Goal: Task Accomplishment & Management: Complete application form

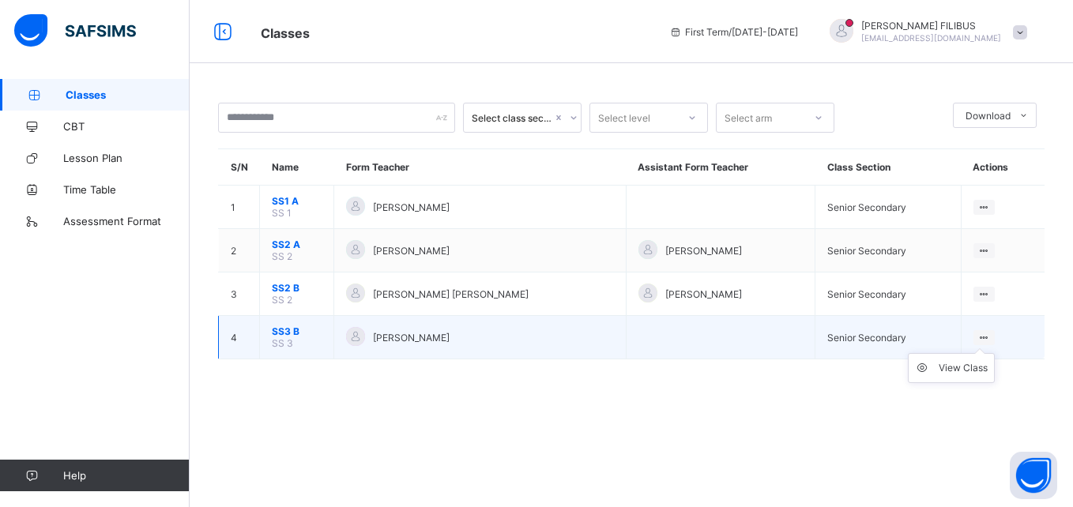
click at [994, 353] on ul "View Class" at bounding box center [950, 368] width 87 height 30
click at [956, 368] on div "View Class" at bounding box center [962, 368] width 49 height 16
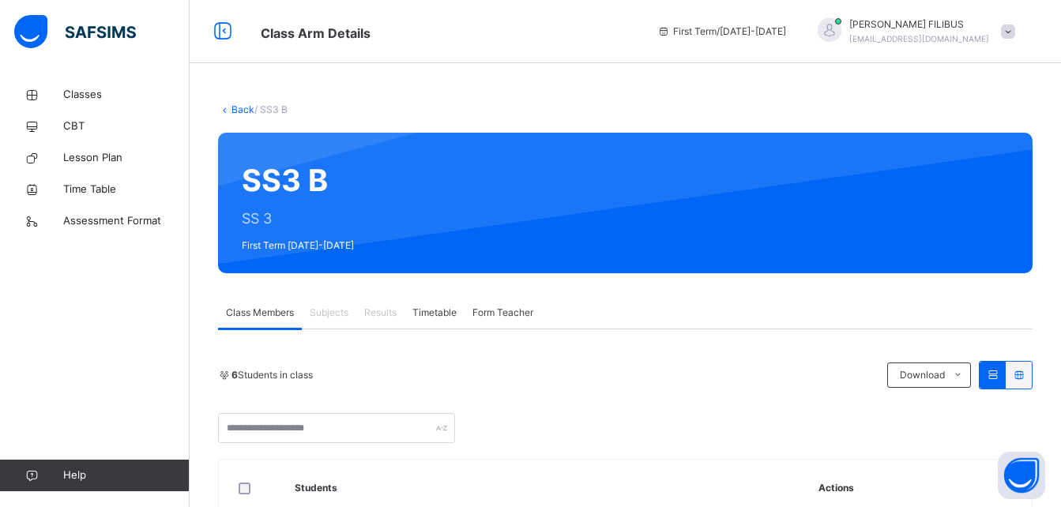
click at [329, 304] on div "Subjects" at bounding box center [329, 313] width 54 height 32
click at [329, 305] on div "Subjects" at bounding box center [329, 313] width 54 height 32
click at [221, 108] on icon at bounding box center [224, 109] width 13 height 12
click at [239, 108] on link "Back" at bounding box center [242, 109] width 23 height 12
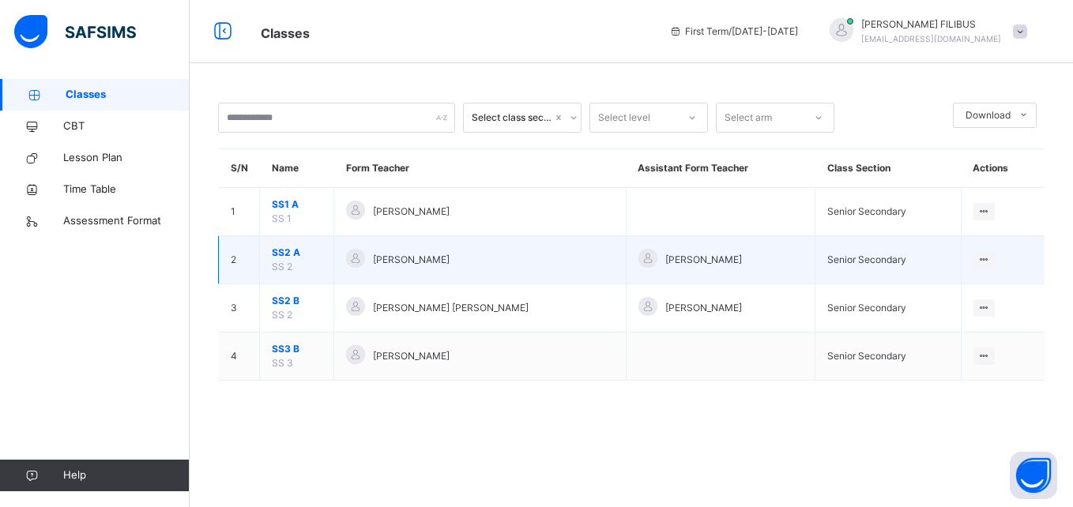
click at [372, 272] on td "[PERSON_NAME]" at bounding box center [479, 260] width 291 height 48
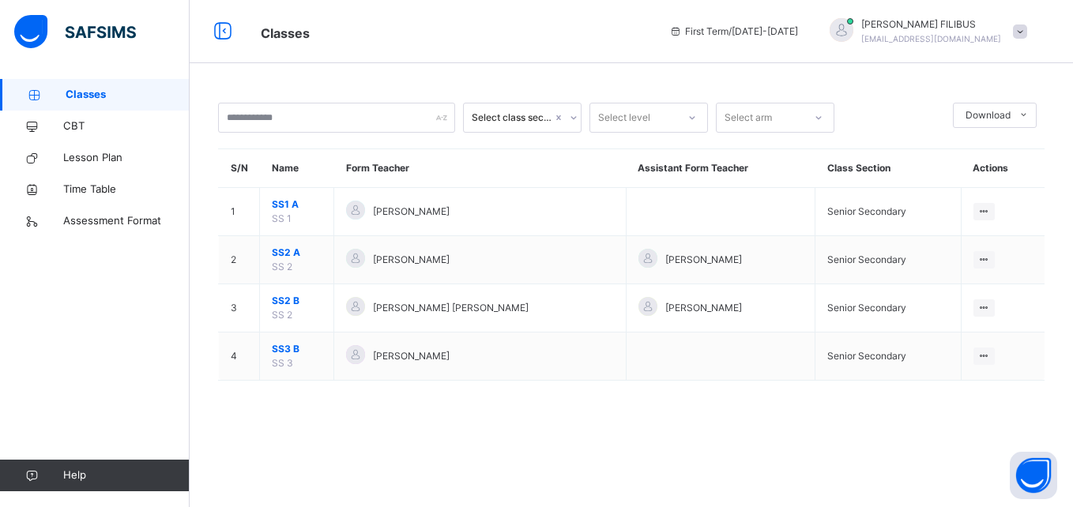
click at [108, 92] on span "Classes" at bounding box center [128, 95] width 124 height 16
click at [97, 94] on span "Classes" at bounding box center [128, 95] width 124 height 16
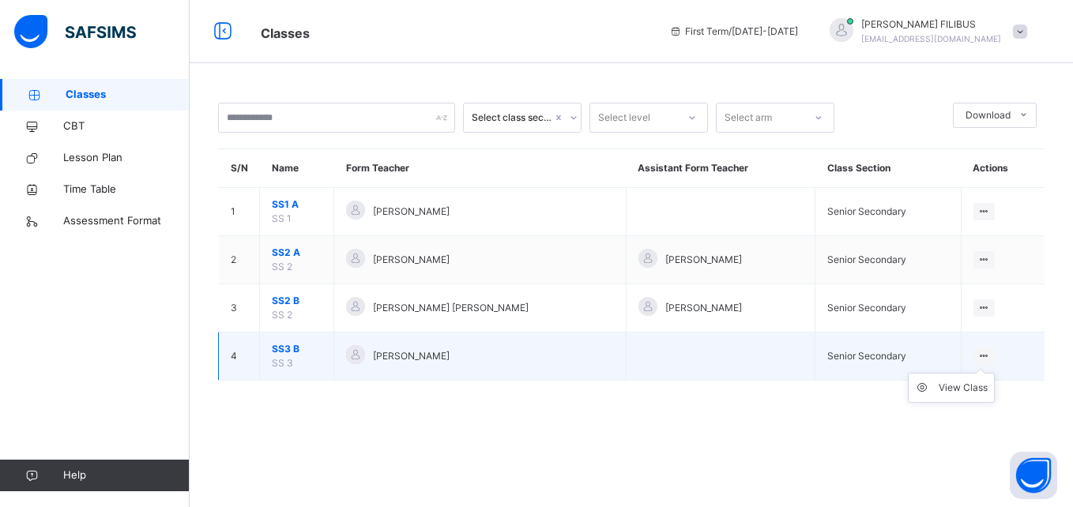
click at [987, 357] on icon at bounding box center [983, 356] width 13 height 12
click at [955, 380] on ul "View Class" at bounding box center [950, 388] width 87 height 30
click at [955, 383] on div "View Class" at bounding box center [962, 388] width 49 height 16
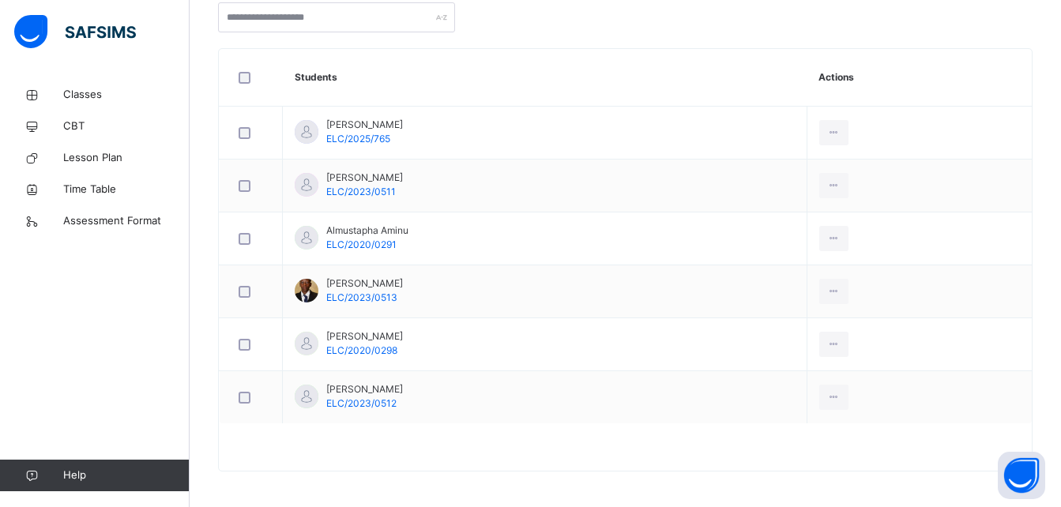
scroll to position [415, 0]
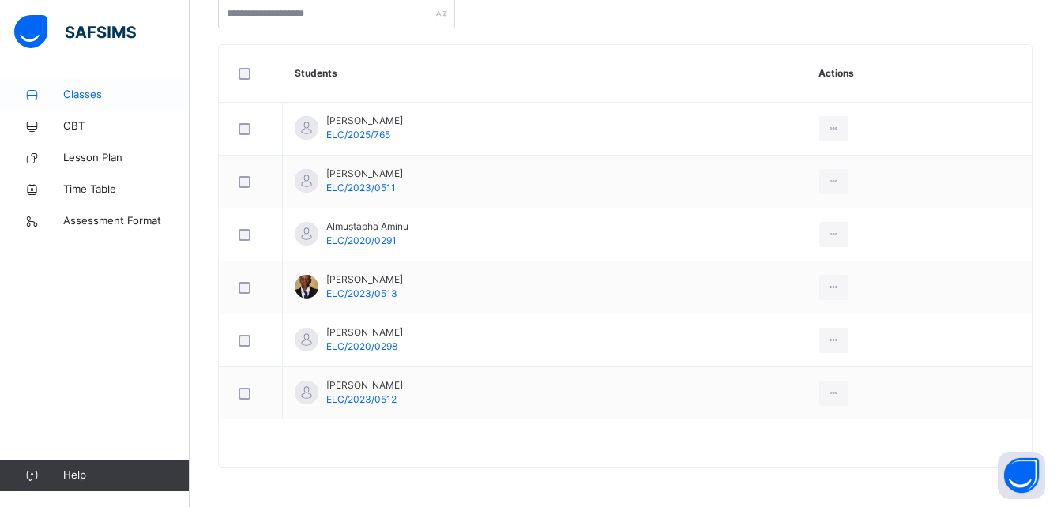
click at [103, 96] on span "Classes" at bounding box center [126, 95] width 126 height 16
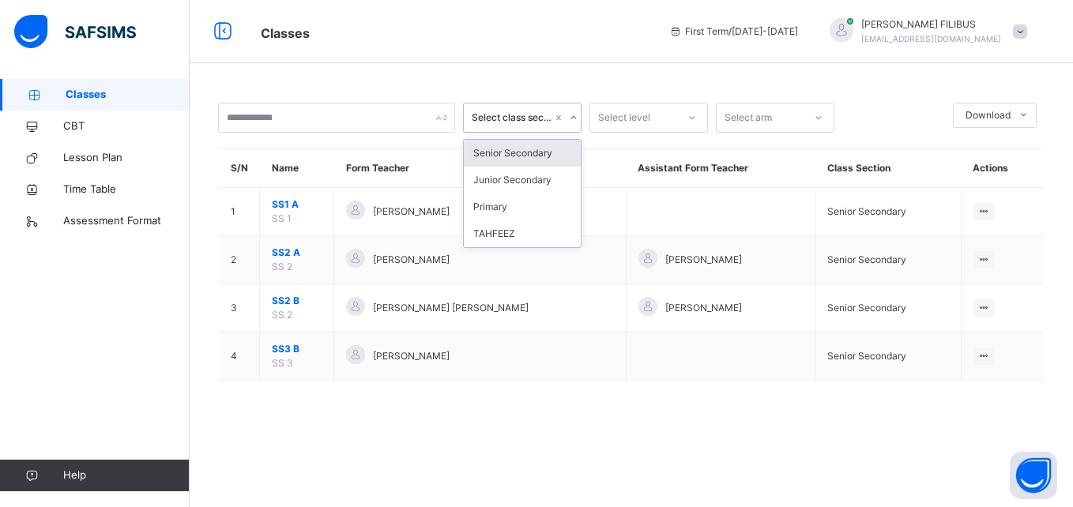
click at [527, 117] on div "Select class section" at bounding box center [512, 118] width 81 height 14
click at [519, 148] on div "Senior Secondary" at bounding box center [522, 153] width 117 height 27
click at [122, 89] on span "Classes" at bounding box center [128, 95] width 124 height 16
click at [120, 92] on span "Classes" at bounding box center [128, 95] width 124 height 16
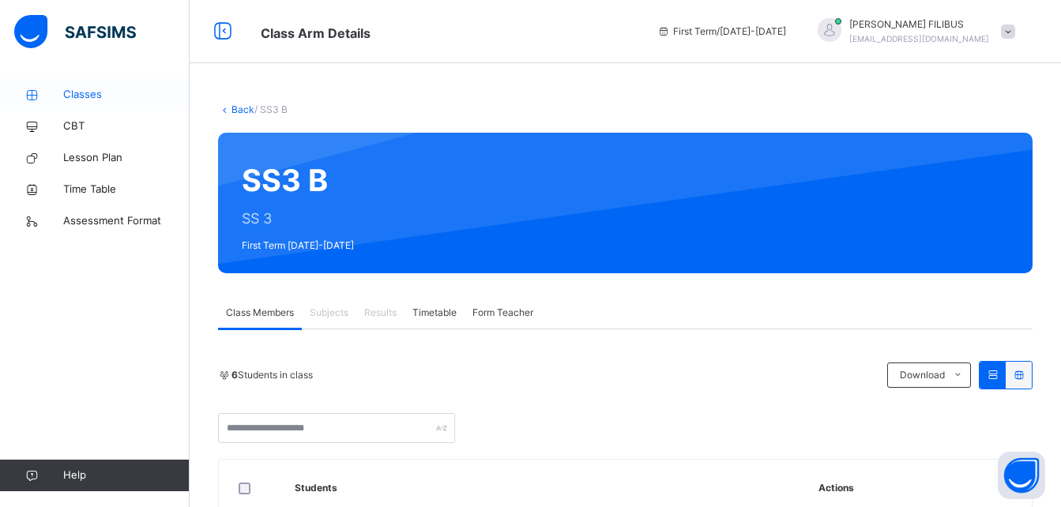
click at [88, 94] on span "Classes" at bounding box center [126, 95] width 126 height 16
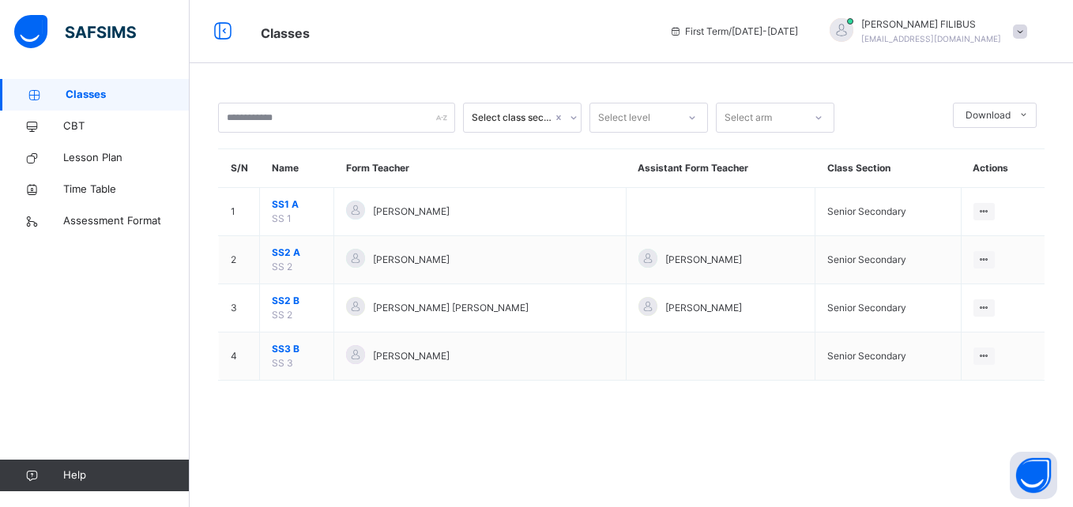
click at [77, 83] on link "Classes" at bounding box center [95, 95] width 190 height 32
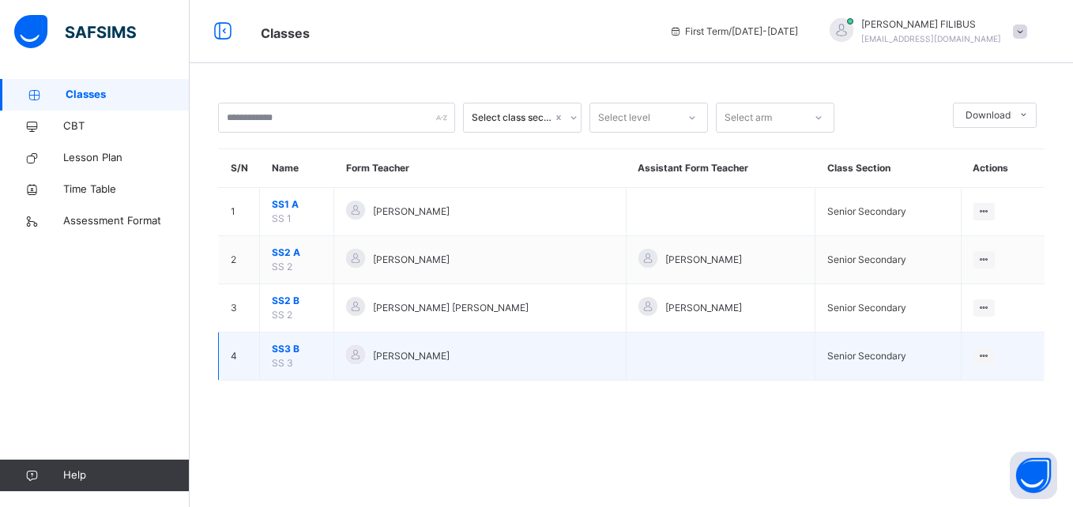
click at [310, 349] on span "SS3 B" at bounding box center [297, 349] width 50 height 14
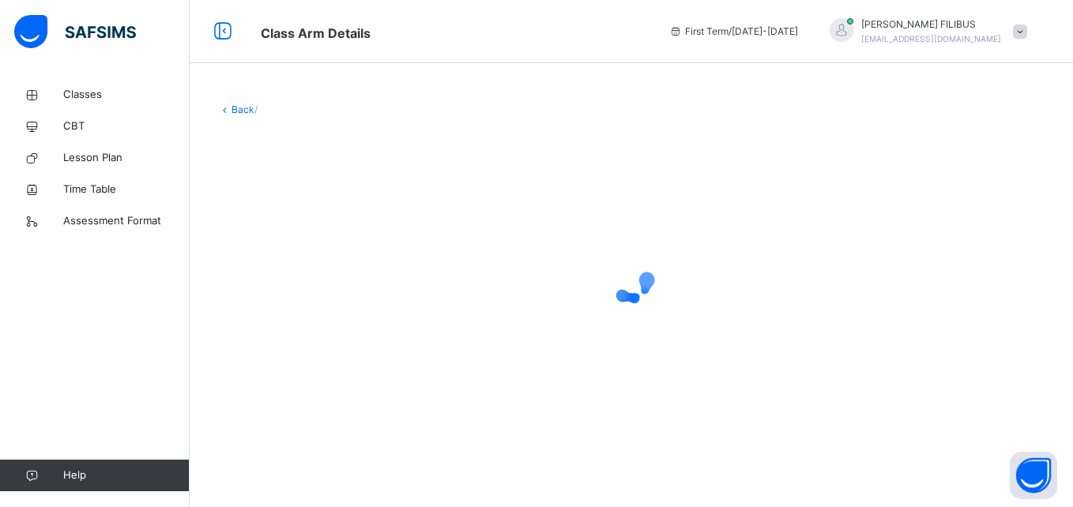
click at [239, 108] on link "Back" at bounding box center [242, 109] width 23 height 12
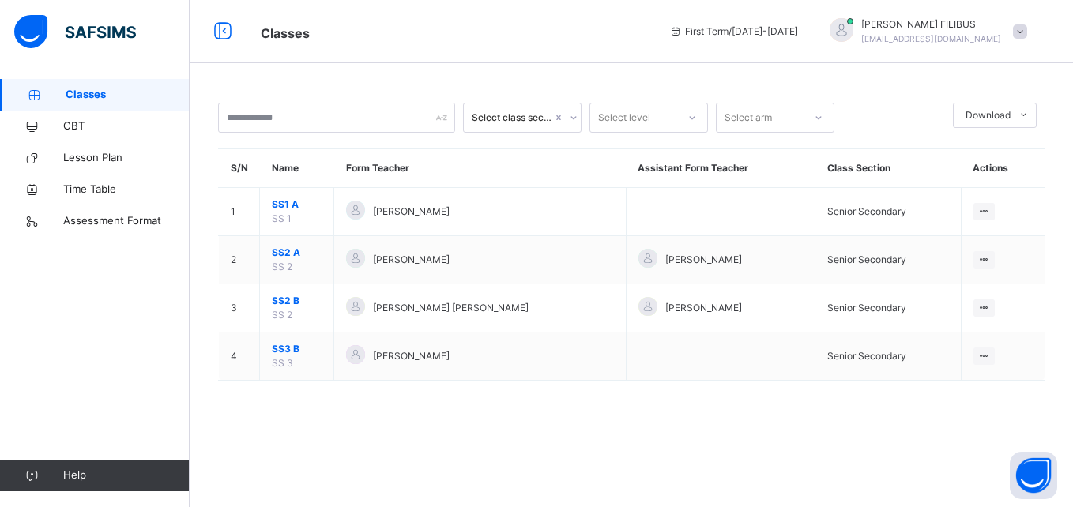
click at [127, 96] on span "Classes" at bounding box center [128, 95] width 124 height 16
click at [103, 86] on link "Classes" at bounding box center [95, 95] width 190 height 32
click at [530, 118] on div "Select class section" at bounding box center [512, 118] width 81 height 14
click at [524, 152] on div "Senior Secondary" at bounding box center [522, 153] width 117 height 27
click at [574, 117] on icon at bounding box center [573, 118] width 9 height 16
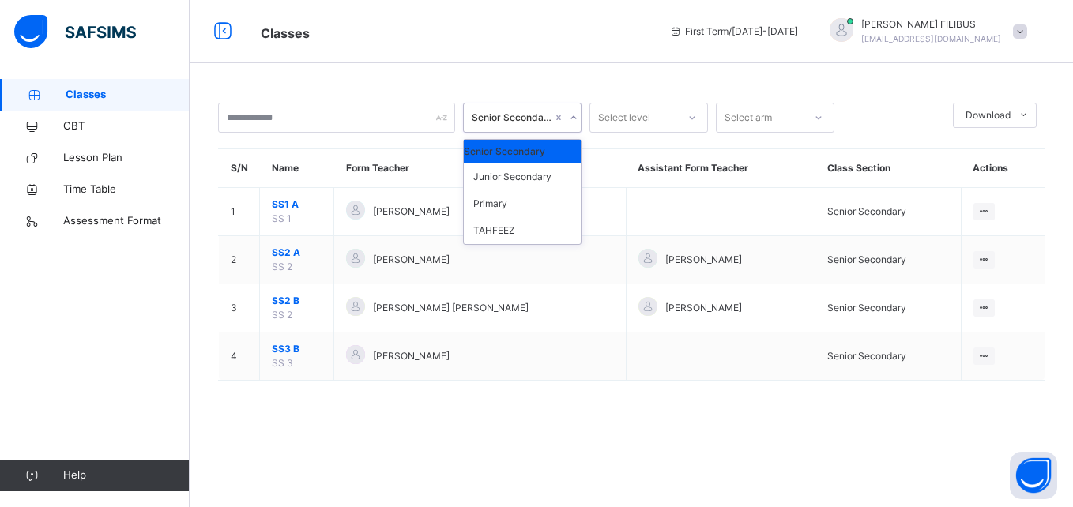
click at [555, 145] on div "Senior Secondary" at bounding box center [522, 152] width 117 height 24
click at [92, 97] on span "Classes" at bounding box center [128, 95] width 124 height 16
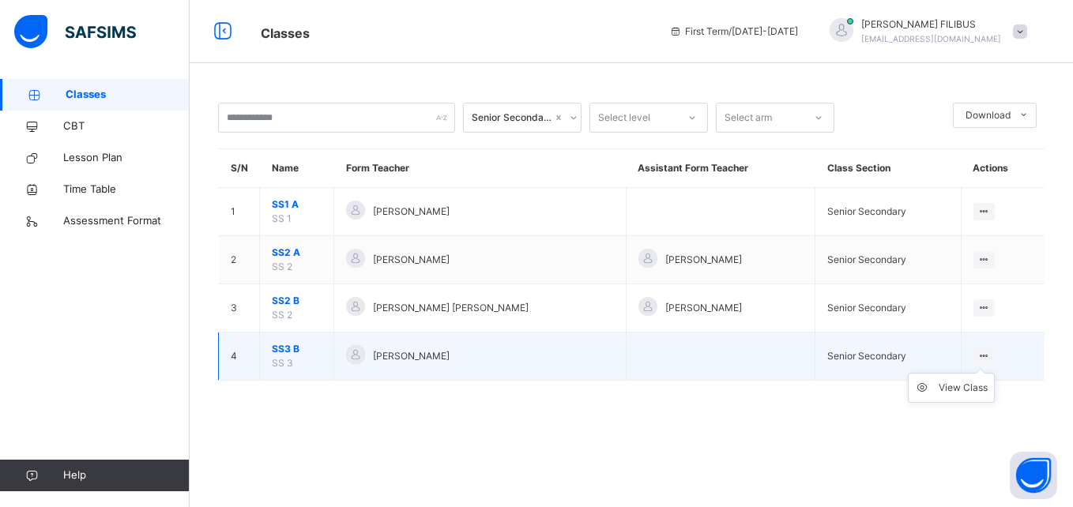
click at [994, 373] on ul "View Class" at bounding box center [950, 388] width 87 height 30
click at [992, 373] on ul "View Class" at bounding box center [950, 388] width 87 height 30
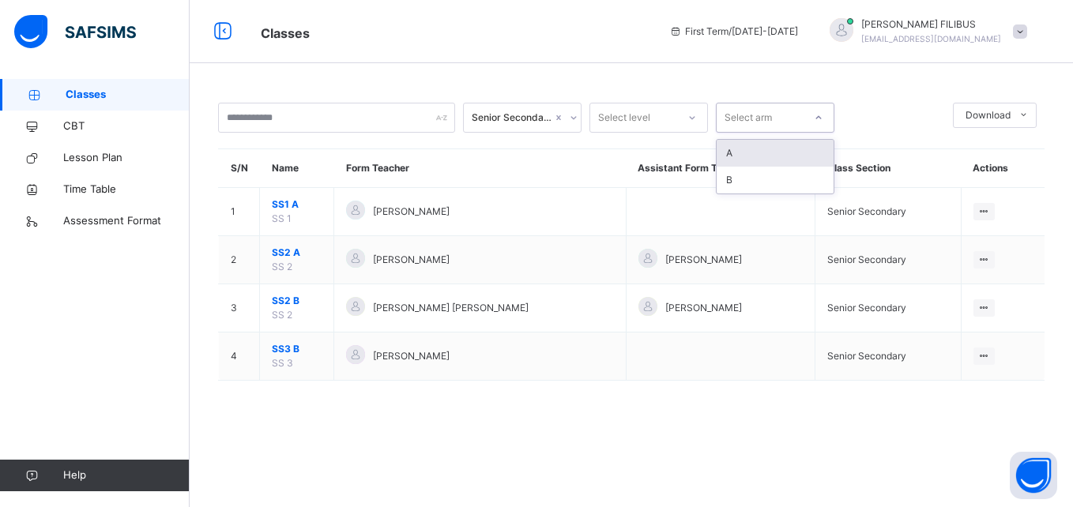
click at [816, 117] on icon at bounding box center [818, 118] width 9 height 16
click at [689, 120] on icon at bounding box center [691, 118] width 9 height 16
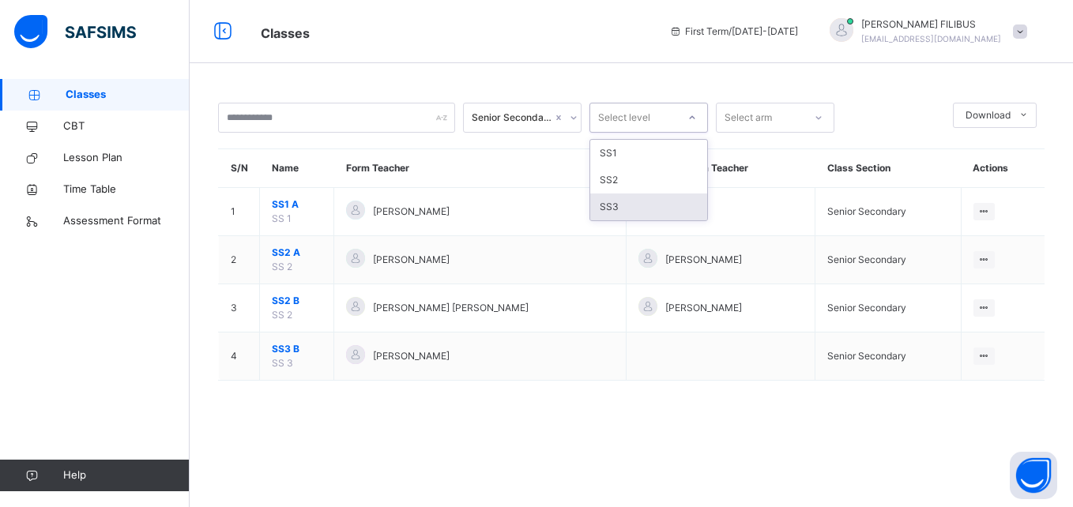
click at [611, 201] on div "SS3" at bounding box center [648, 207] width 117 height 27
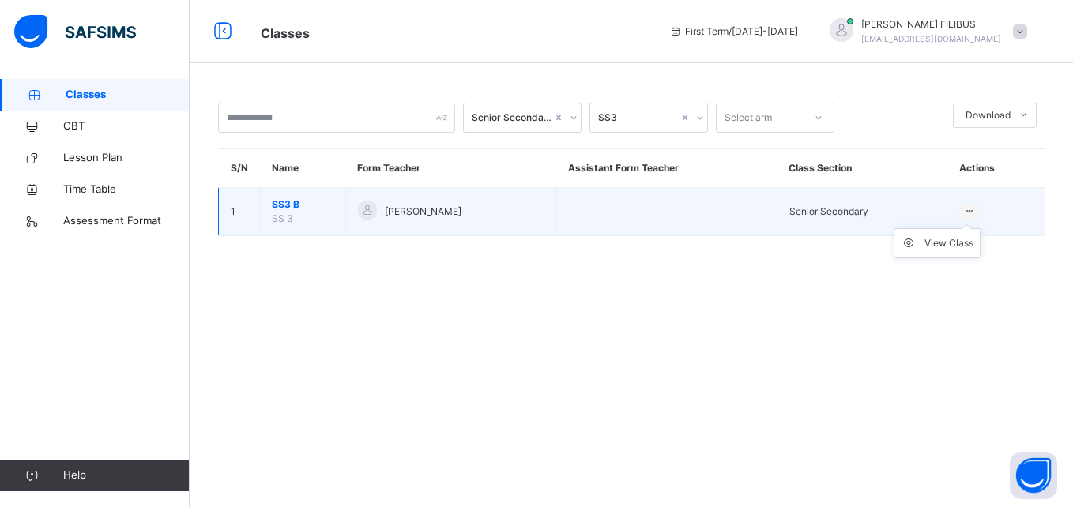
click at [968, 228] on ul "View Class" at bounding box center [936, 243] width 87 height 30
click at [302, 207] on span "SS3 B" at bounding box center [303, 204] width 62 height 14
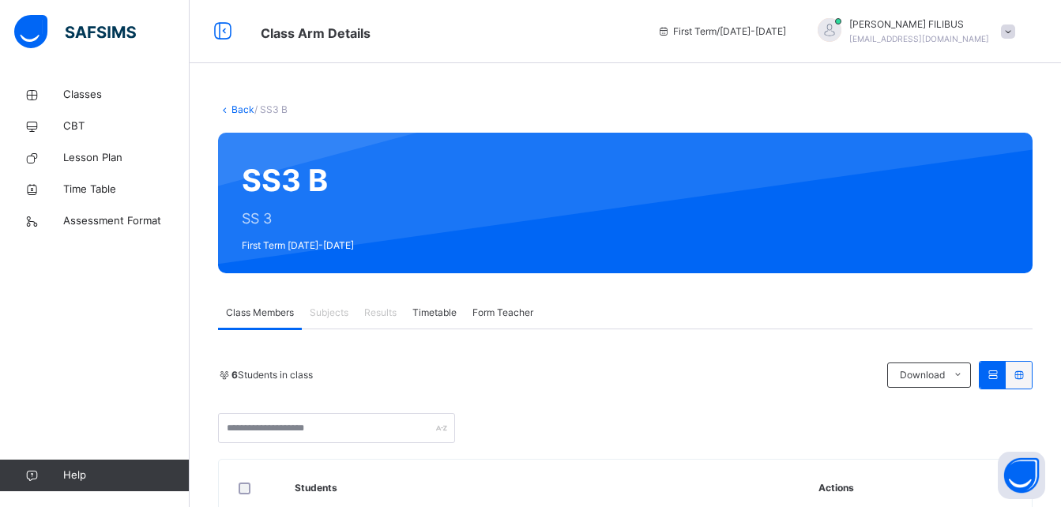
click at [333, 315] on span "Subjects" at bounding box center [329, 313] width 39 height 14
click at [330, 310] on span "Subjects" at bounding box center [329, 313] width 39 height 14
click at [385, 310] on span "Results" at bounding box center [380, 313] width 32 height 14
click at [424, 310] on span "Timetable" at bounding box center [434, 313] width 44 height 14
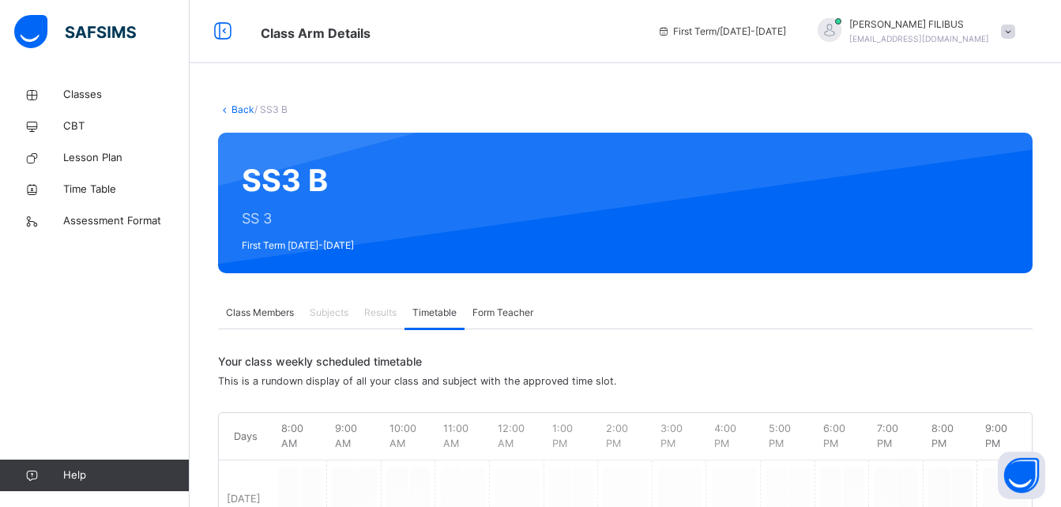
click at [374, 304] on div "Results" at bounding box center [380, 313] width 48 height 32
click at [482, 310] on span "Form Teacher" at bounding box center [502, 313] width 61 height 14
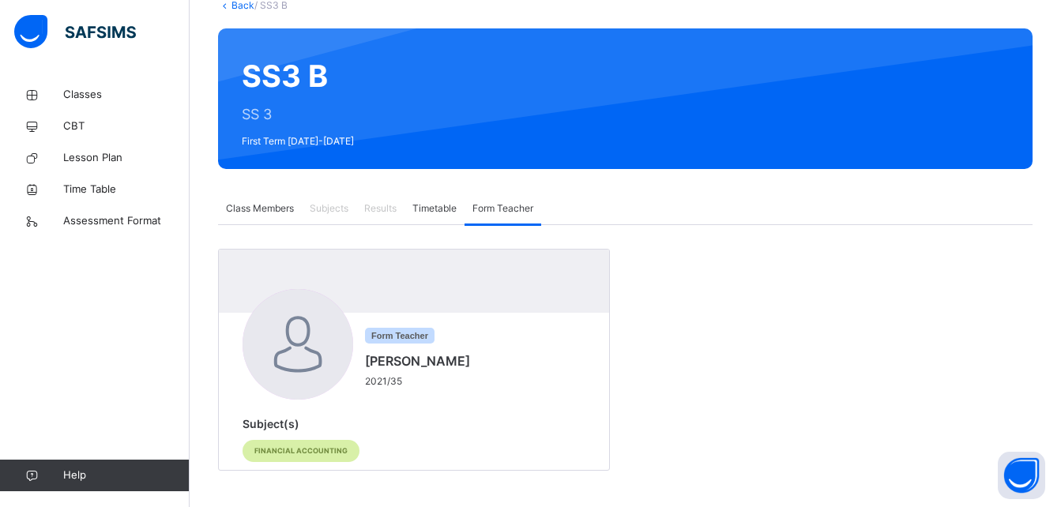
scroll to position [107, 0]
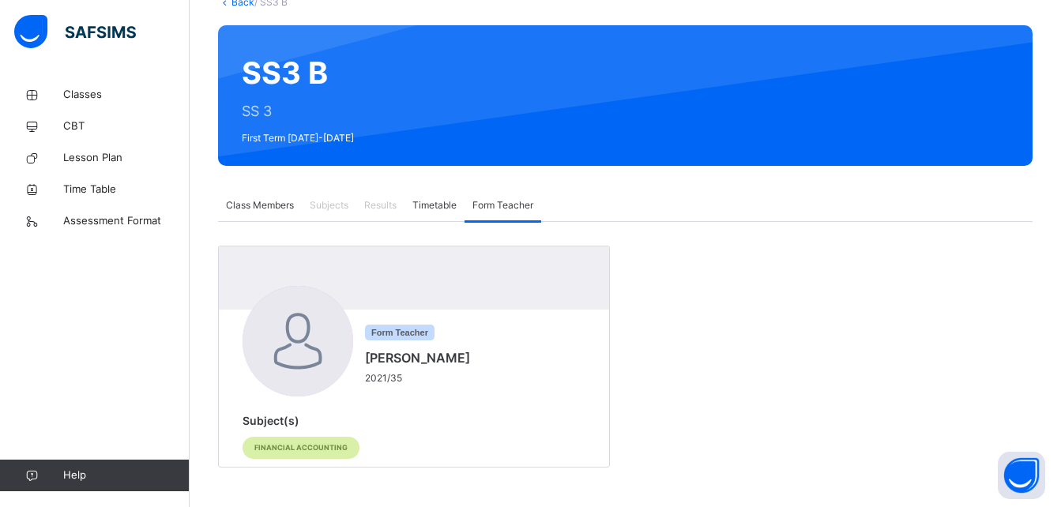
click at [330, 201] on span "Subjects" at bounding box center [329, 205] width 39 height 14
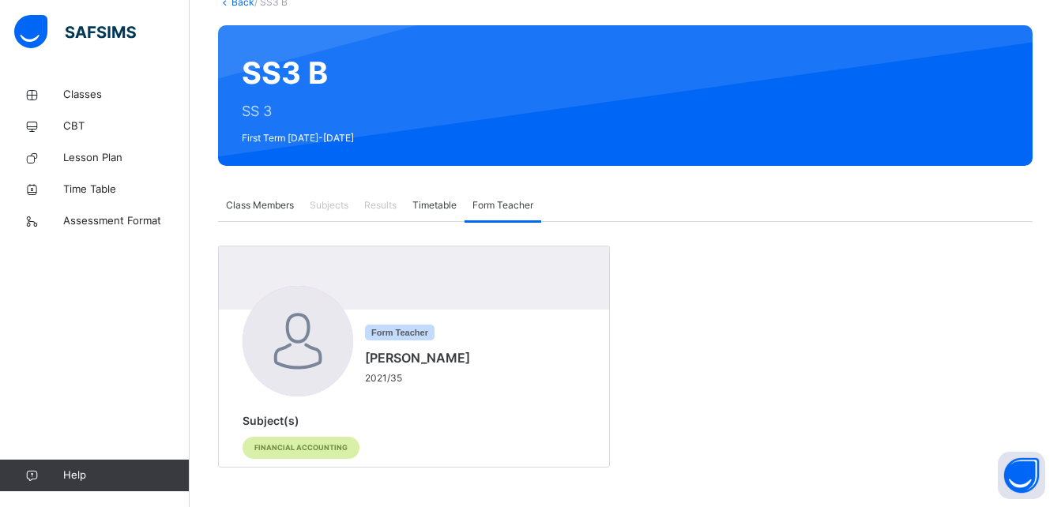
click at [381, 204] on span "Results" at bounding box center [380, 205] width 32 height 14
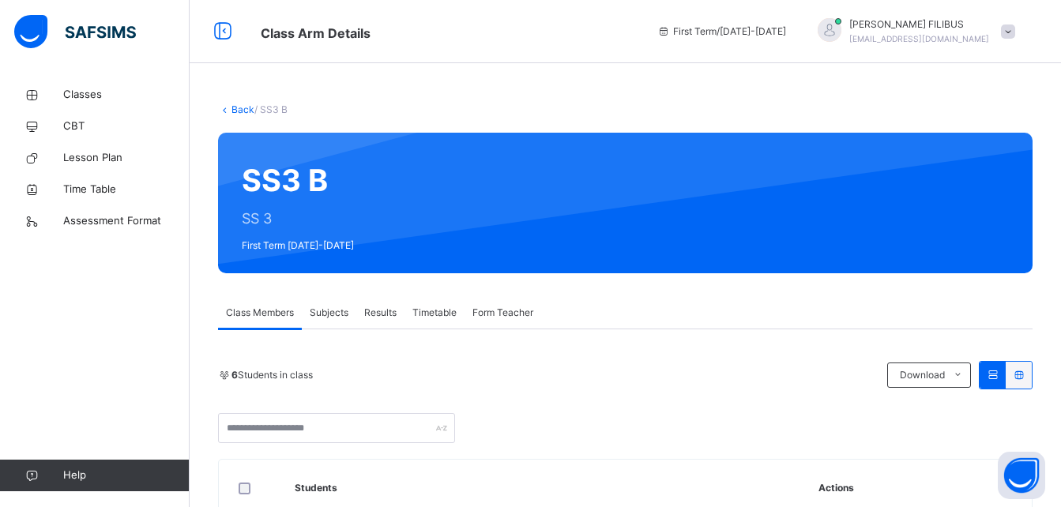
click at [327, 310] on span "Subjects" at bounding box center [329, 313] width 39 height 14
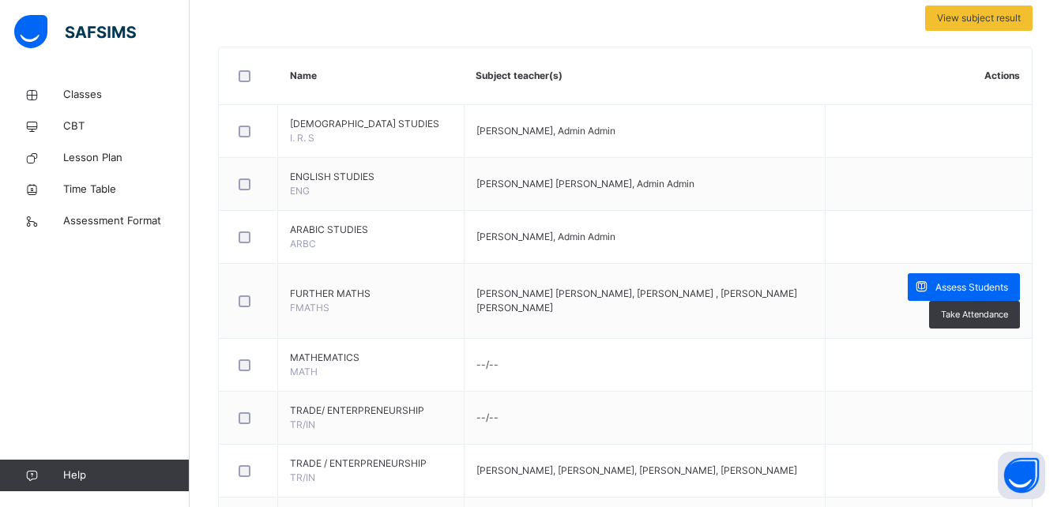
scroll to position [379, 0]
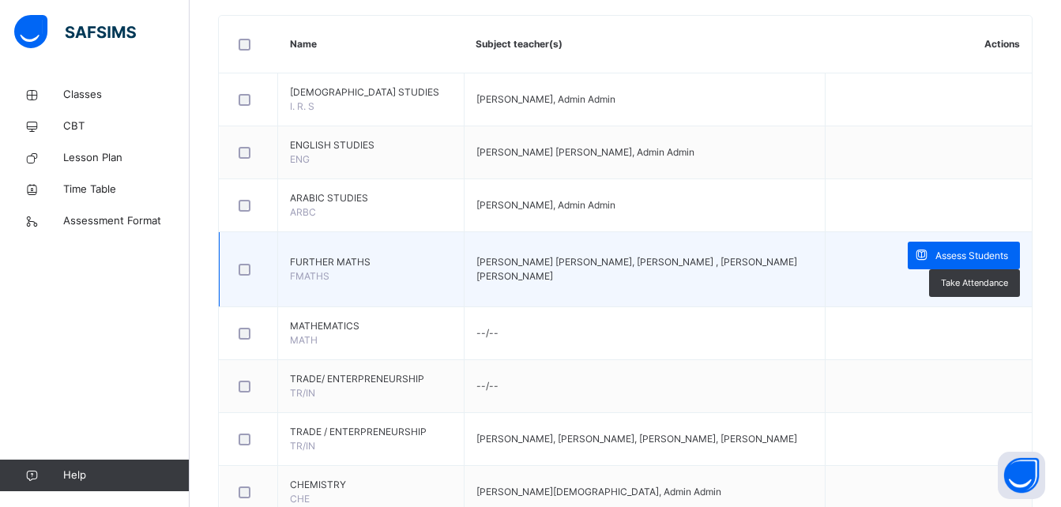
click at [704, 259] on td "[PERSON_NAME] [PERSON_NAME], [PERSON_NAME] , [PERSON_NAME] [PERSON_NAME]" at bounding box center [644, 269] width 361 height 75
click at [975, 250] on span "Assess Students" at bounding box center [971, 256] width 73 height 14
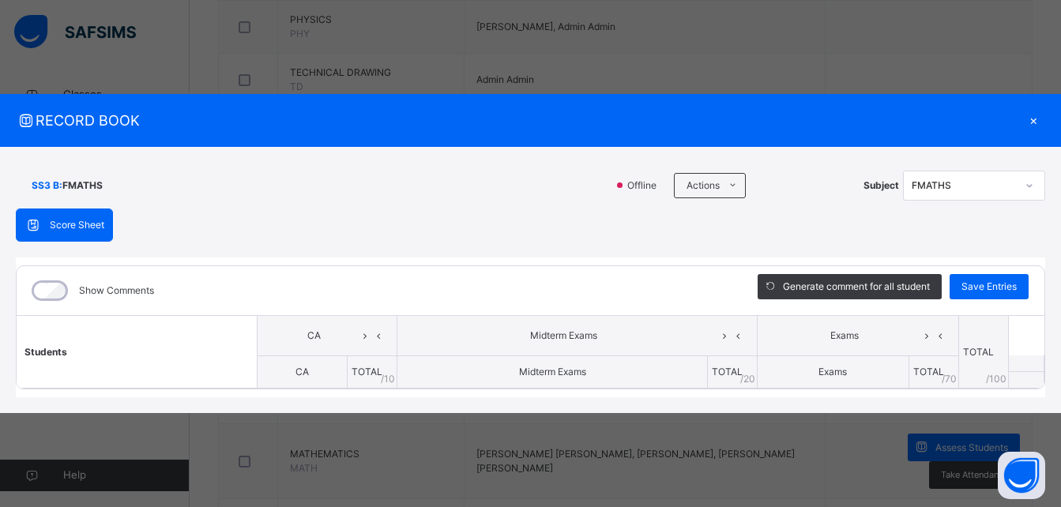
scroll to position [1074, 0]
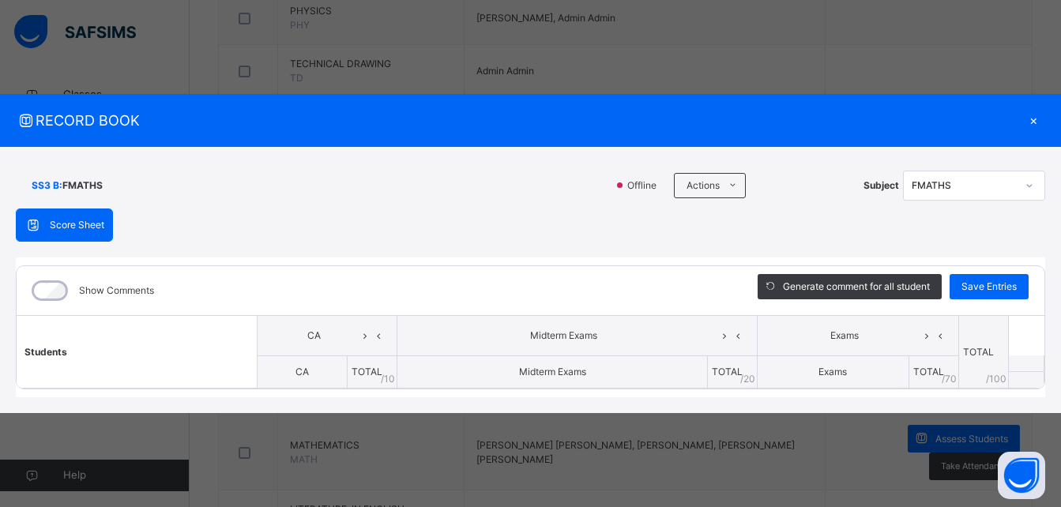
click at [969, 437] on div "RECORD BOOK × SS3 B : FMATHS Offline Actions Download Empty Score Sheet Upload/…" at bounding box center [530, 253] width 1061 height 507
click at [1034, 118] on div "×" at bounding box center [1033, 120] width 24 height 21
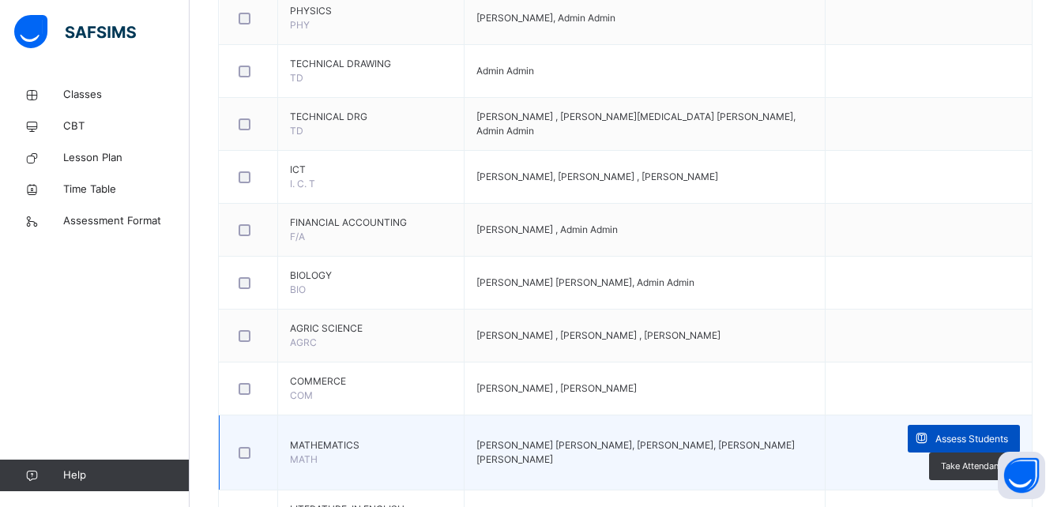
click at [949, 427] on div "Assess Students" at bounding box center [963, 439] width 112 height 28
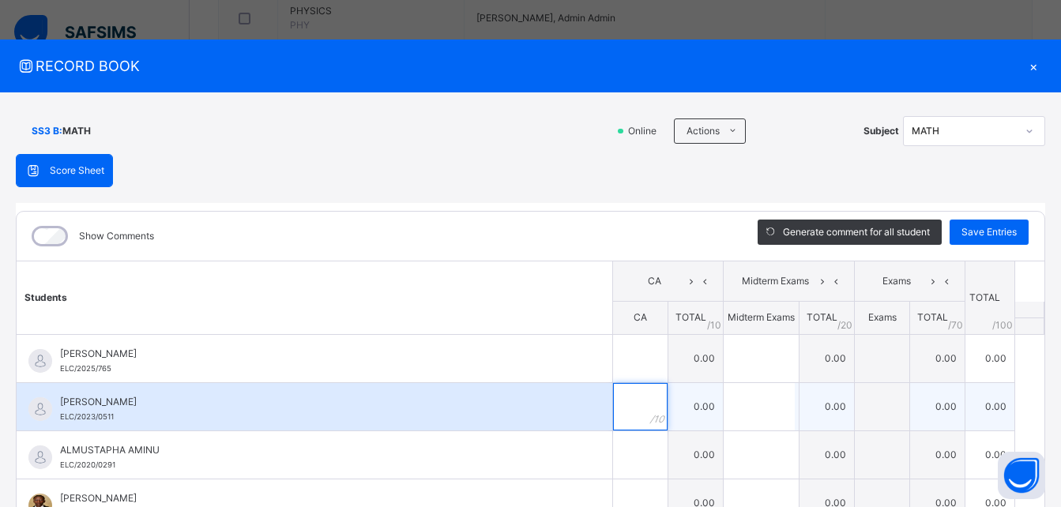
click at [639, 404] on input "text" at bounding box center [640, 406] width 54 height 47
type input "**"
click at [738, 406] on input "text" at bounding box center [758, 406] width 71 height 47
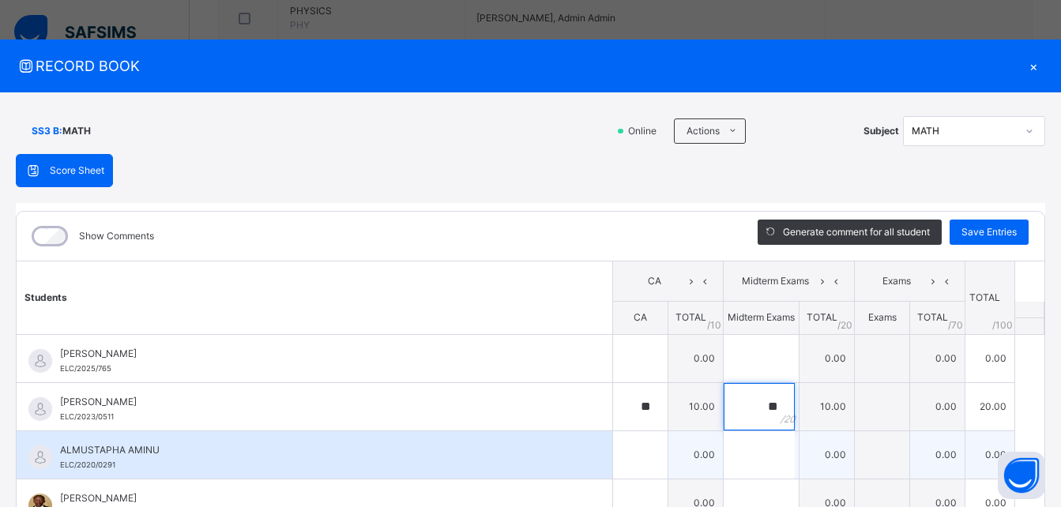
type input "**"
click at [643, 455] on input "text" at bounding box center [640, 454] width 54 height 47
type input "**"
click at [746, 453] on input "text" at bounding box center [758, 454] width 71 height 47
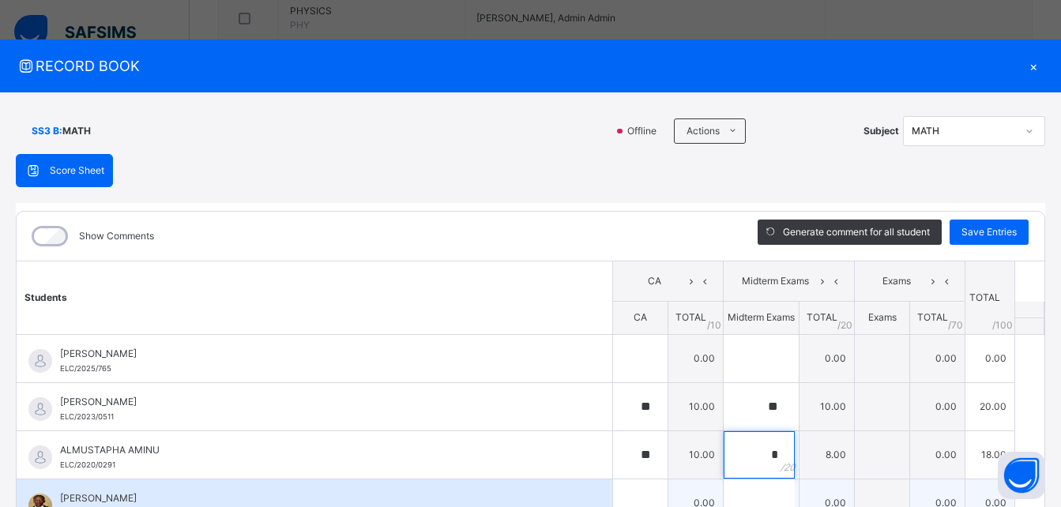
type input "*"
click at [638, 488] on input "text" at bounding box center [640, 502] width 54 height 47
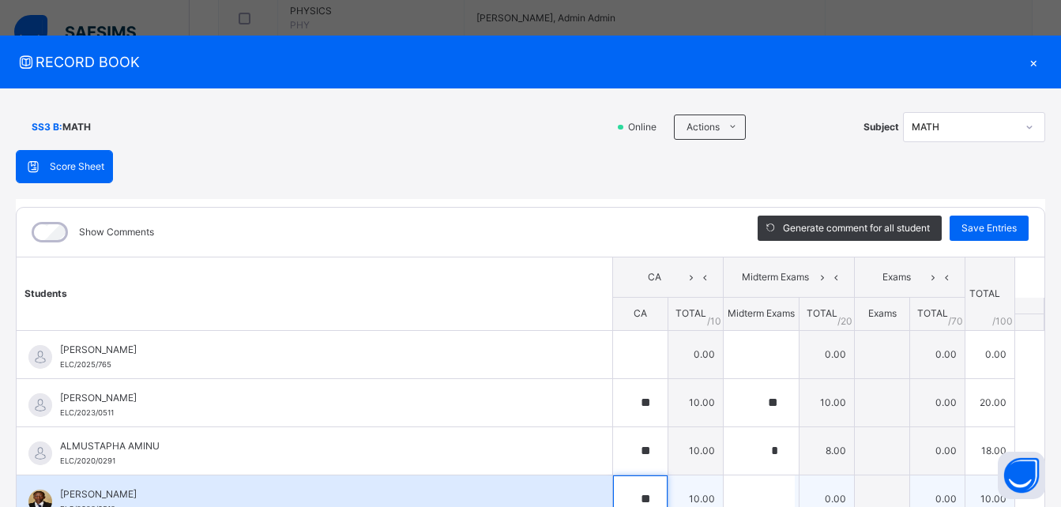
type input "**"
click at [744, 492] on input "text" at bounding box center [758, 498] width 71 height 47
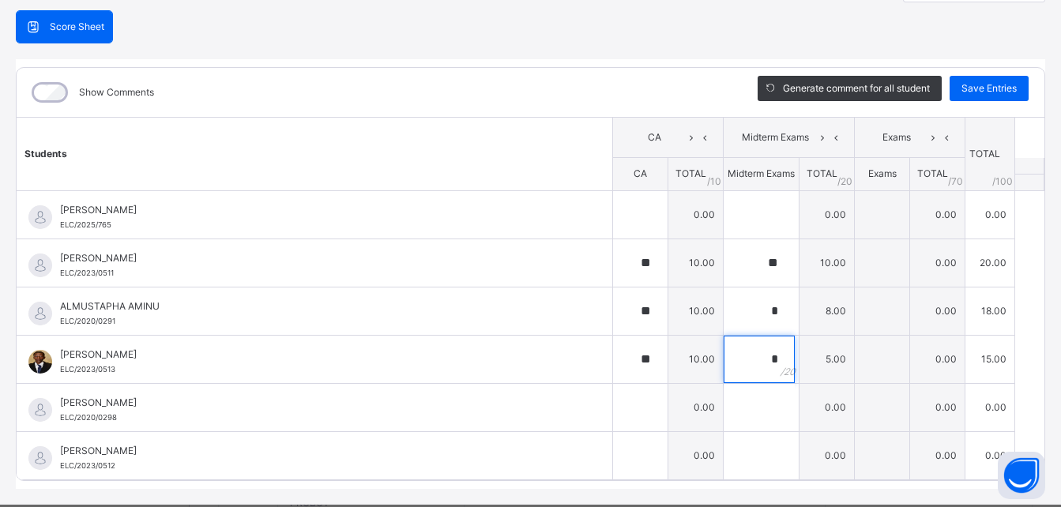
scroll to position [181, 0]
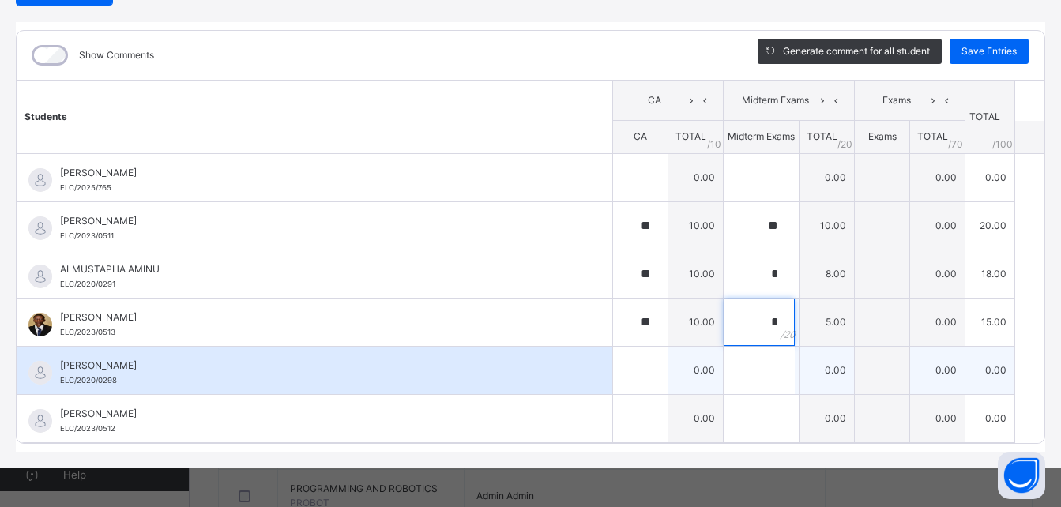
type input "*"
click at [633, 371] on input "text" at bounding box center [640, 370] width 54 height 47
type input "*"
click at [737, 365] on input "text" at bounding box center [758, 370] width 71 height 47
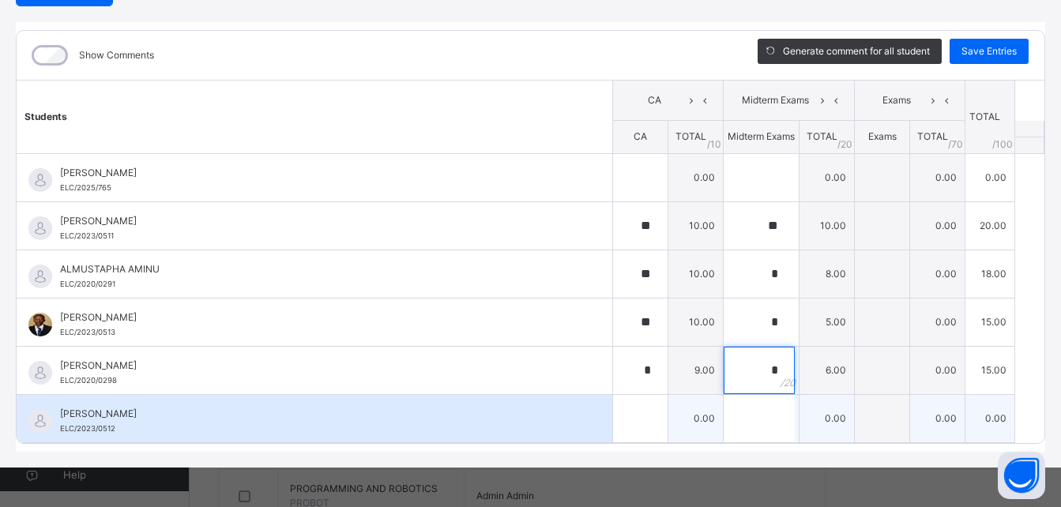
type input "*"
click at [631, 424] on input "text" at bounding box center [640, 418] width 54 height 47
type input "**"
click at [750, 422] on input "text" at bounding box center [758, 418] width 71 height 47
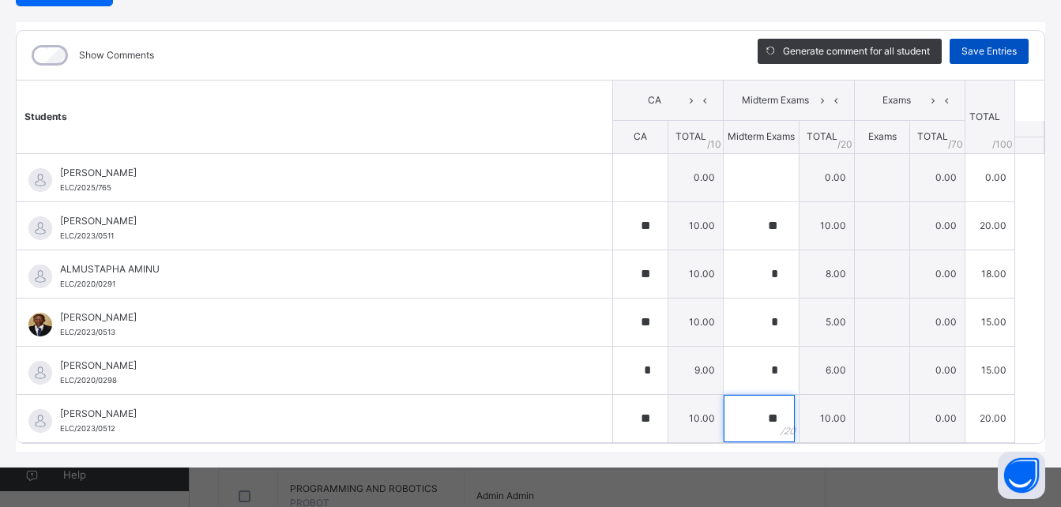
type input "**"
click at [977, 47] on span "Save Entries" at bounding box center [988, 51] width 55 height 14
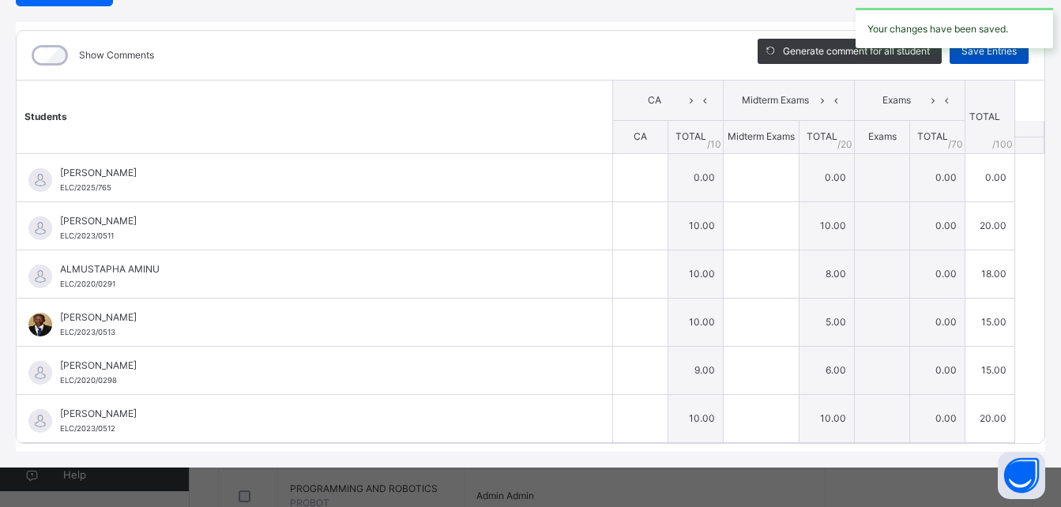
type input "**"
type input "*"
type input "**"
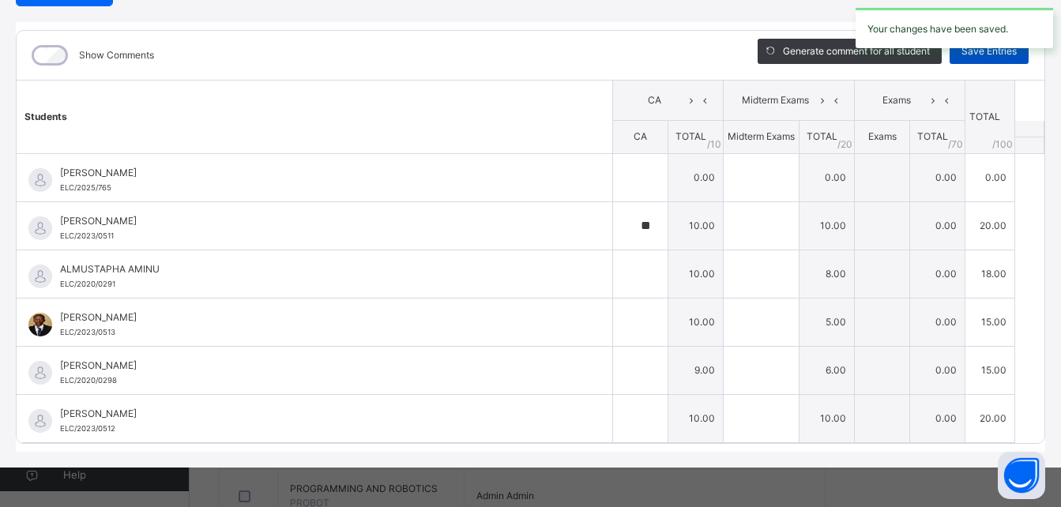
type input "*"
type input "**"
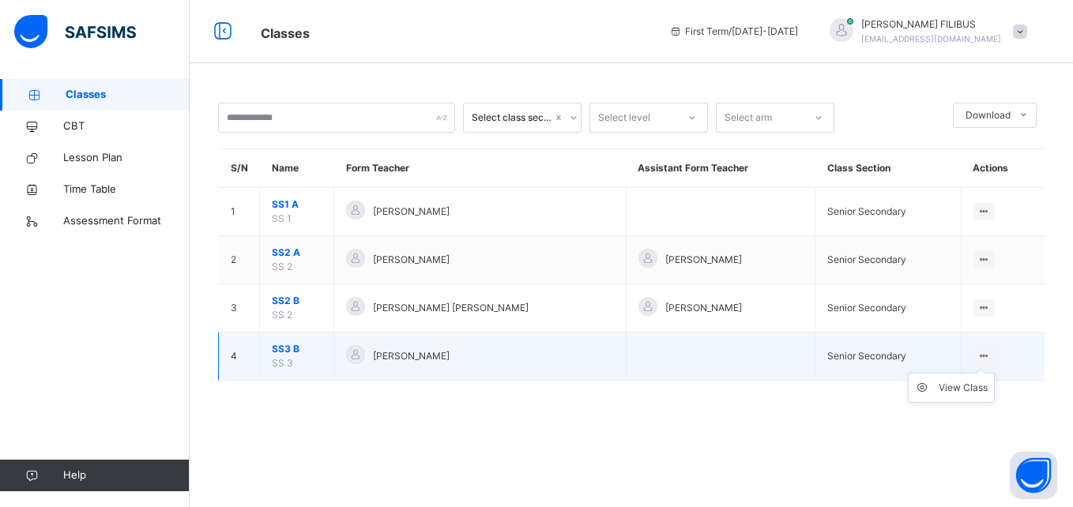
click at [990, 354] on icon at bounding box center [983, 356] width 13 height 12
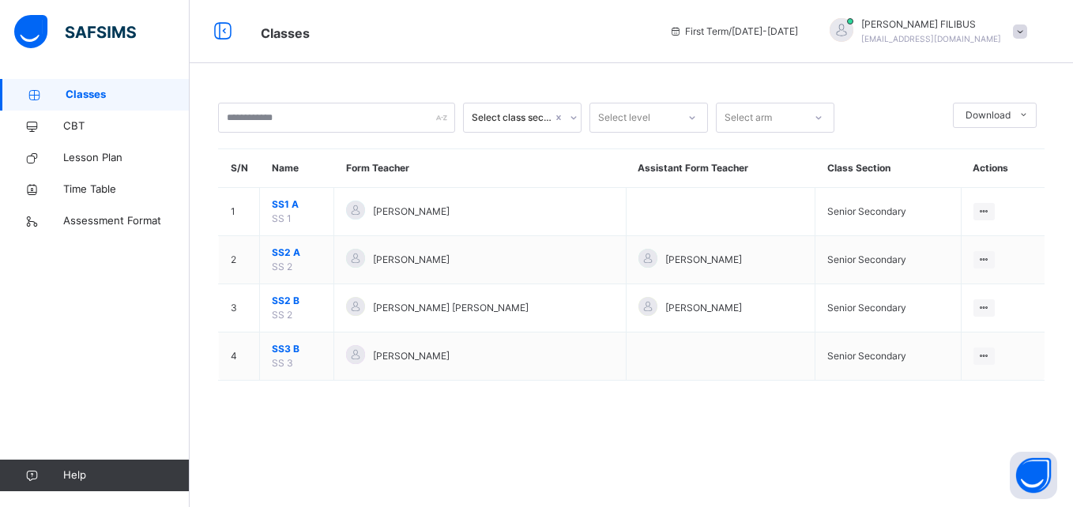
click at [103, 92] on span "Classes" at bounding box center [128, 95] width 124 height 16
click at [89, 90] on span "Classes" at bounding box center [128, 95] width 124 height 16
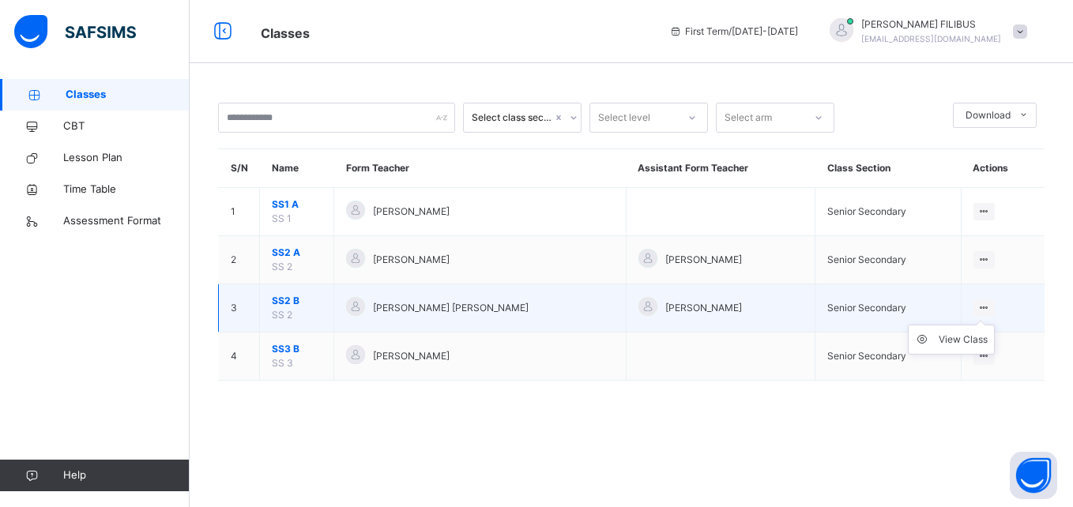
click at [981, 325] on ul "View Class" at bounding box center [950, 340] width 87 height 30
click at [963, 331] on ul "View Class" at bounding box center [950, 340] width 87 height 30
click at [961, 335] on div "View Class" at bounding box center [962, 340] width 49 height 16
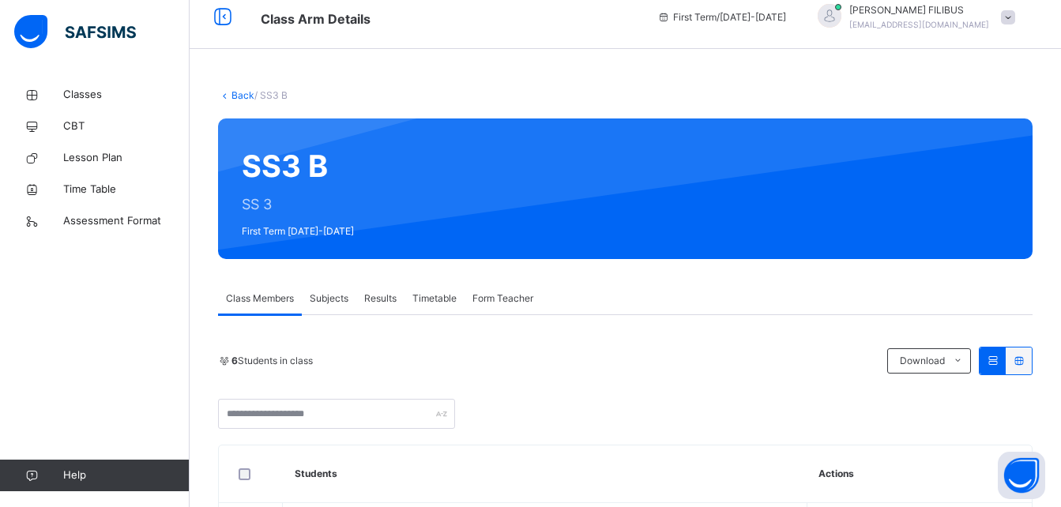
scroll to position [4, 0]
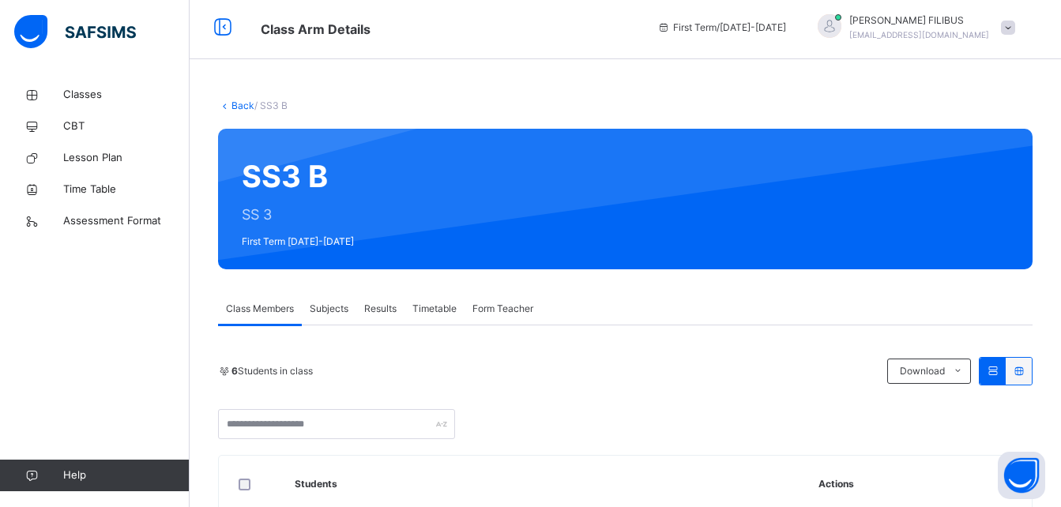
click at [235, 100] on link "Back" at bounding box center [242, 106] width 23 height 12
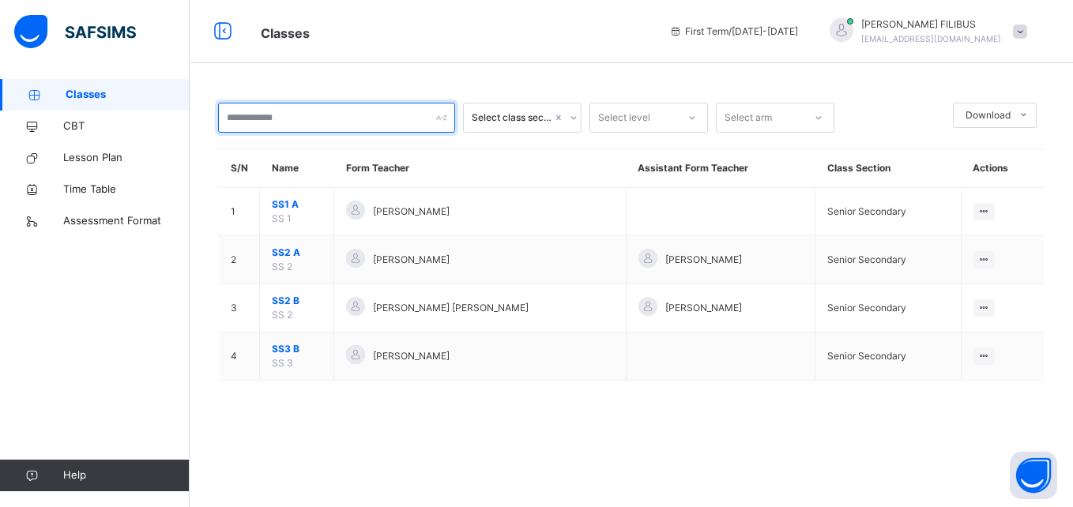
click at [443, 125] on input "text" at bounding box center [336, 118] width 237 height 30
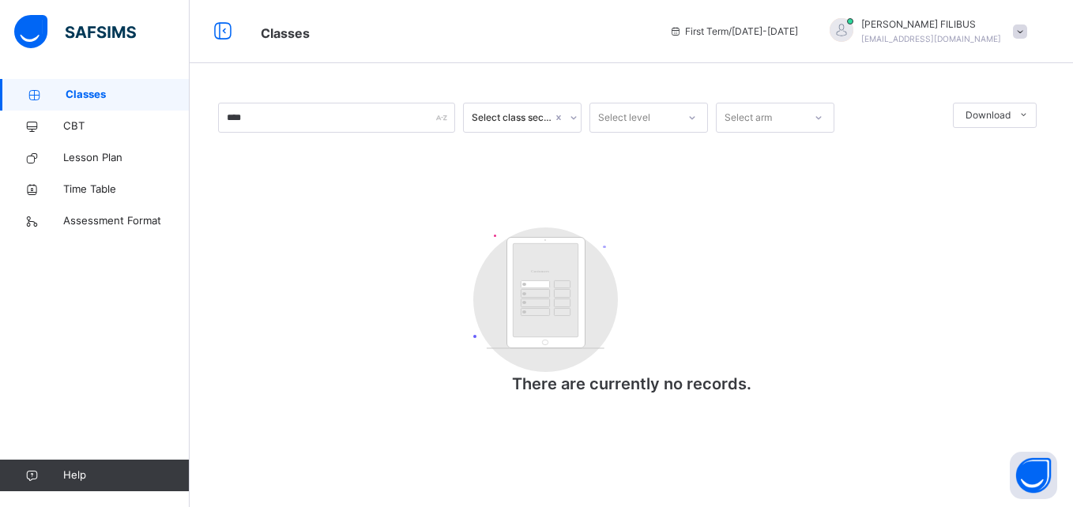
click at [442, 117] on div "****" at bounding box center [336, 118] width 237 height 30
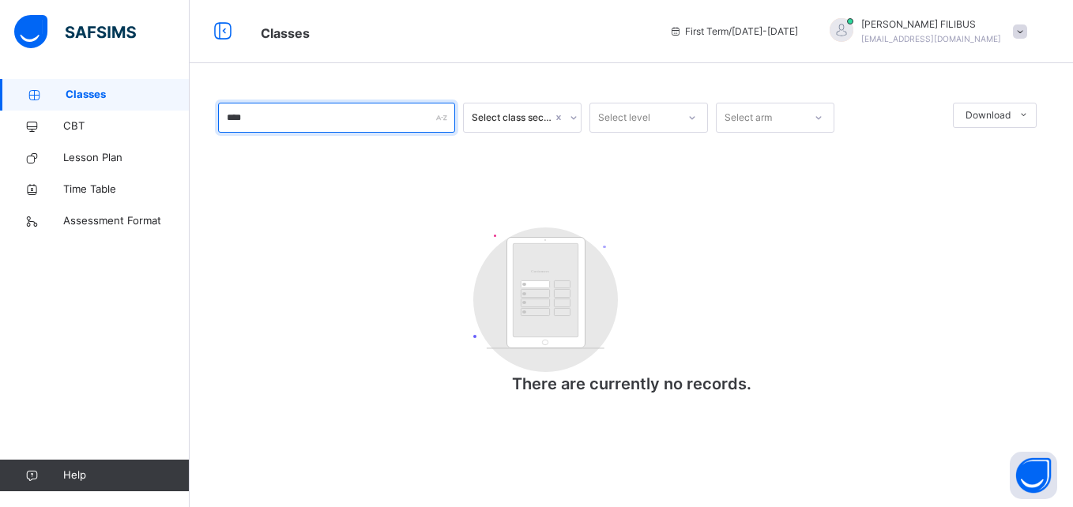
click at [239, 117] on input "****" at bounding box center [336, 118] width 237 height 30
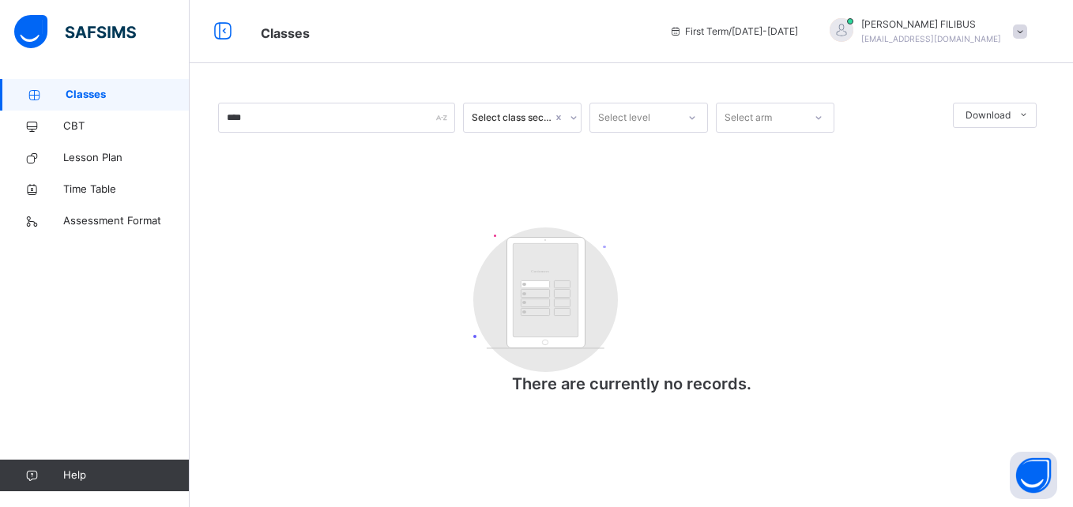
click at [122, 96] on span "Classes" at bounding box center [128, 95] width 124 height 16
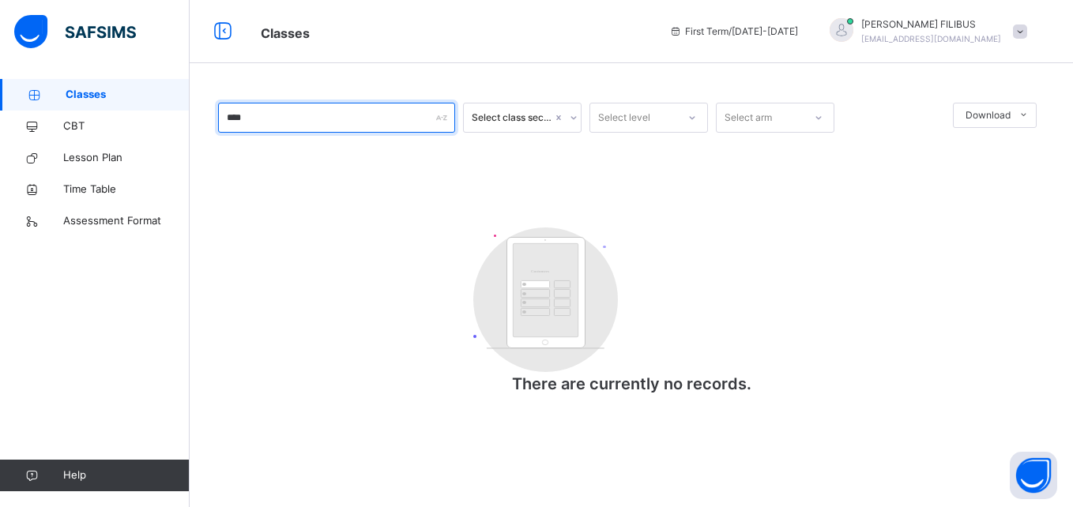
click at [440, 126] on input "****" at bounding box center [336, 118] width 237 height 30
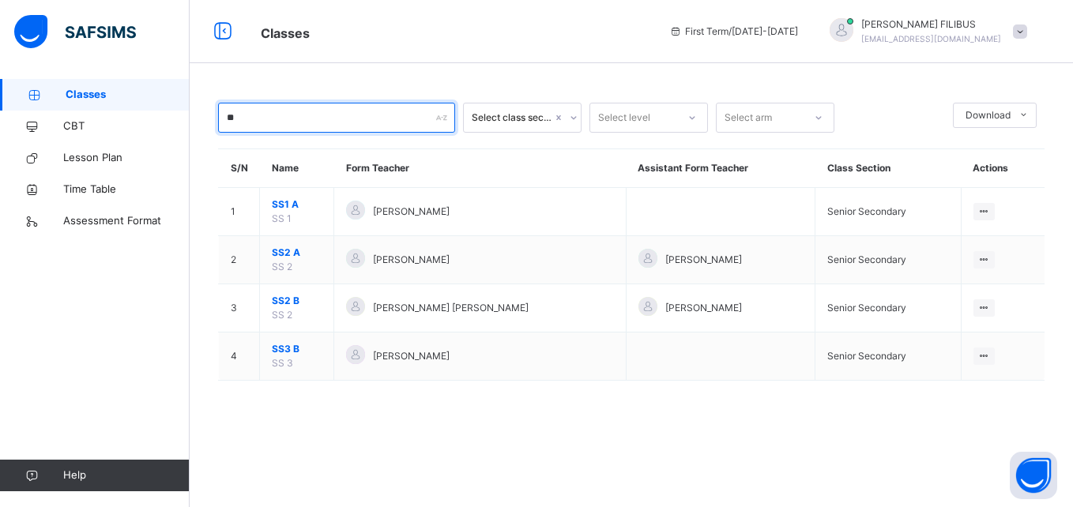
type input "*"
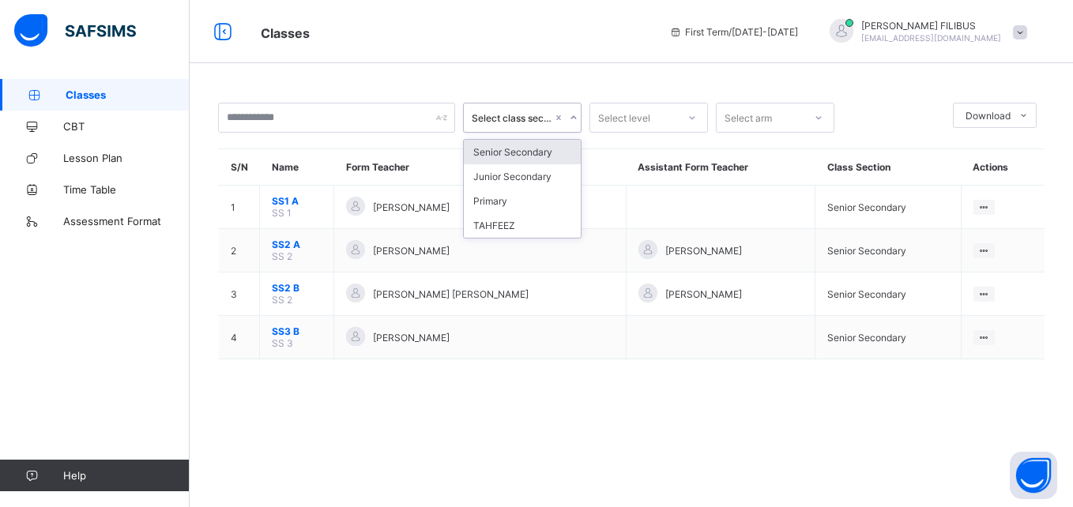
click at [505, 111] on div "Select class section" at bounding box center [507, 118] width 87 height 22
click at [505, 156] on div "Senior Secondary" at bounding box center [522, 152] width 117 height 24
click at [92, 94] on span "Classes" at bounding box center [128, 94] width 124 height 13
click at [77, 96] on span "Classes" at bounding box center [128, 94] width 124 height 13
click at [32, 36] on img at bounding box center [75, 30] width 122 height 33
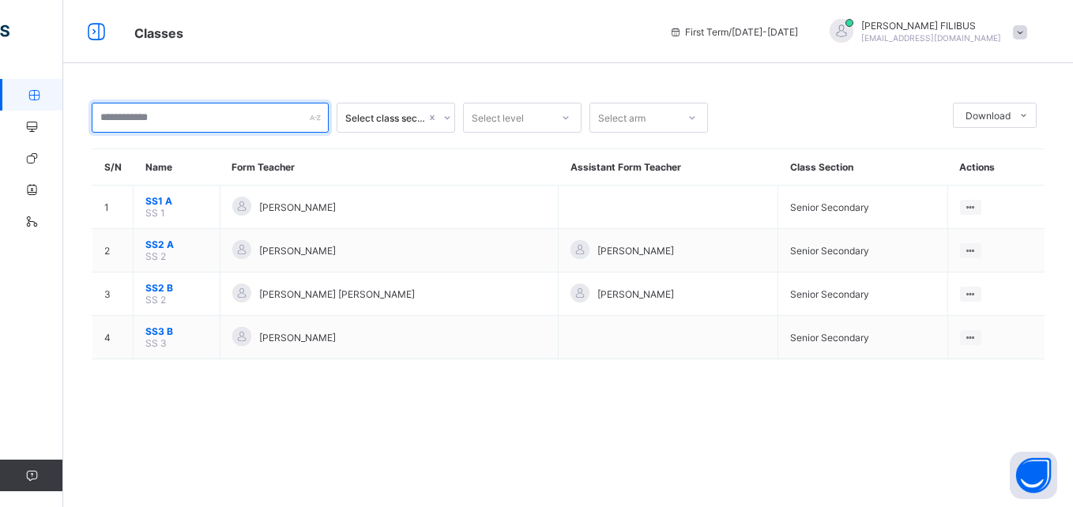
click at [293, 126] on input "text" at bounding box center [210, 118] width 237 height 30
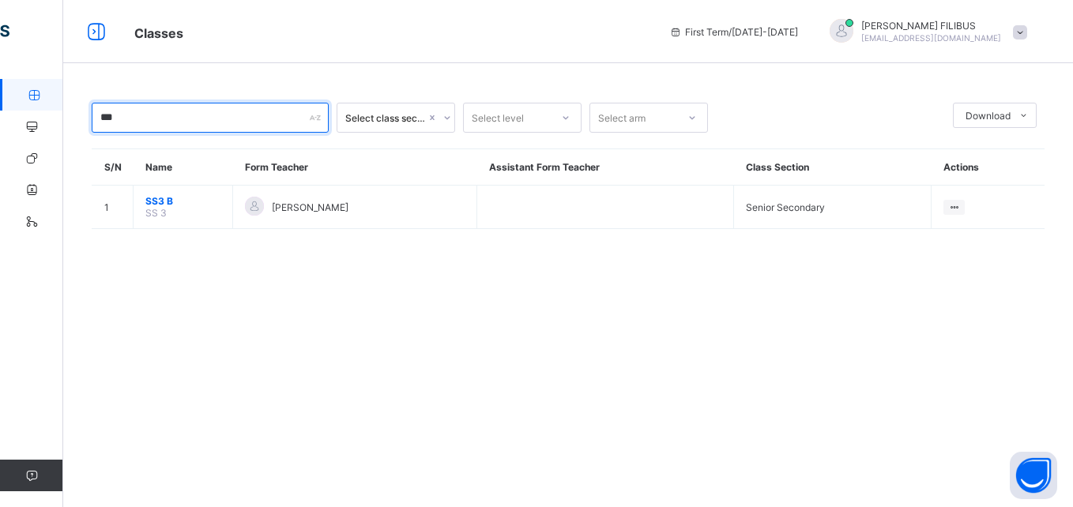
type input "****"
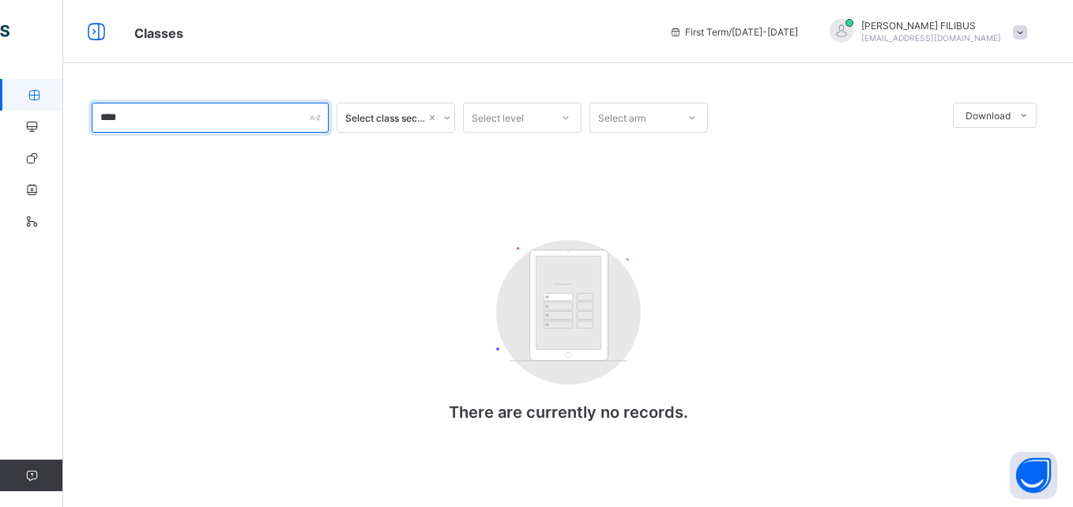
drag, startPoint x: 293, startPoint y: 126, endPoint x: 54, endPoint y: -16, distance: 277.3
click at [54, 0] on html "Classes First Term / [DATE]-[DATE] [PERSON_NAME] [EMAIL_ADDRESS][DOMAIN_NAME] C…" at bounding box center [536, 253] width 1073 height 507
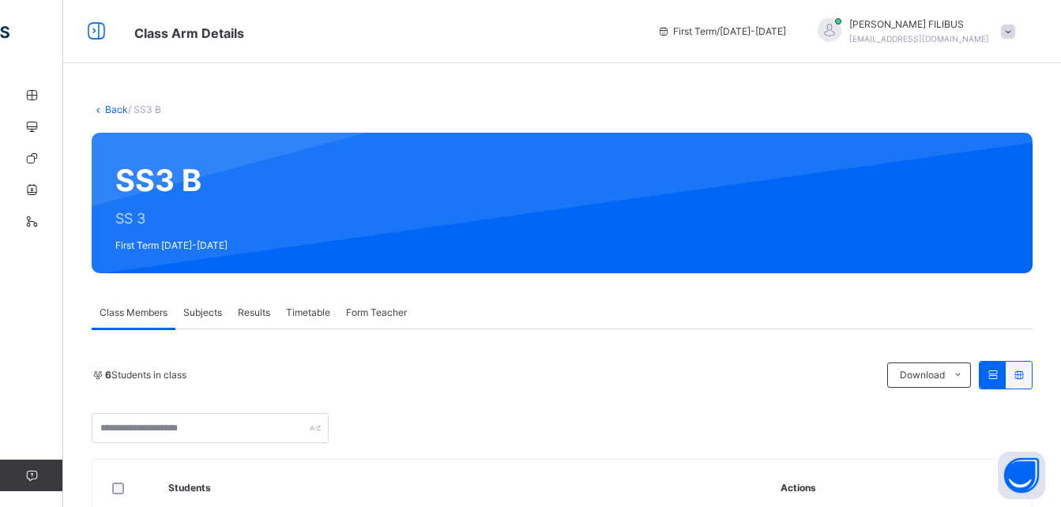
click at [102, 107] on icon at bounding box center [98, 109] width 13 height 12
click at [112, 107] on link "Back" at bounding box center [116, 109] width 23 height 12
